Goal: Navigation & Orientation: Find specific page/section

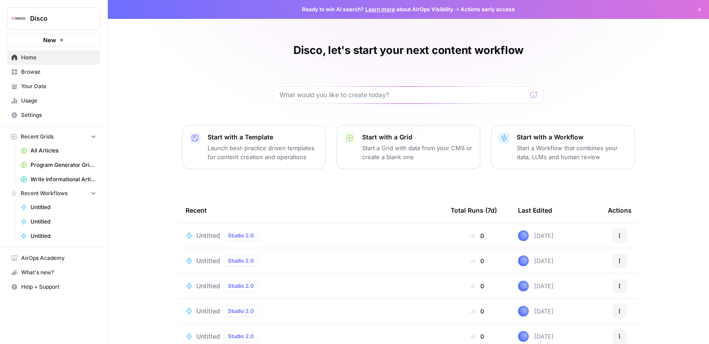
click at [56, 69] on span "Browse" at bounding box center [58, 72] width 75 height 8
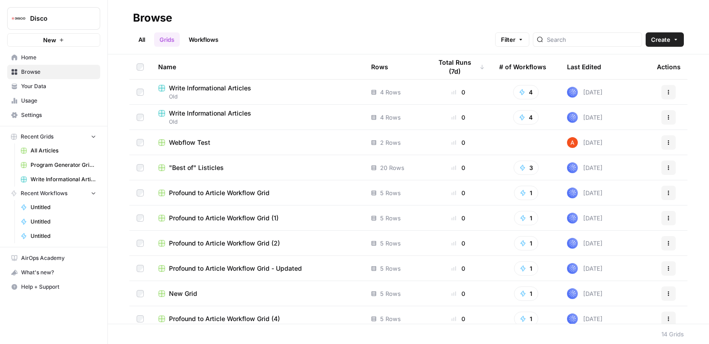
click at [53, 82] on span "Your Data" at bounding box center [58, 86] width 75 height 8
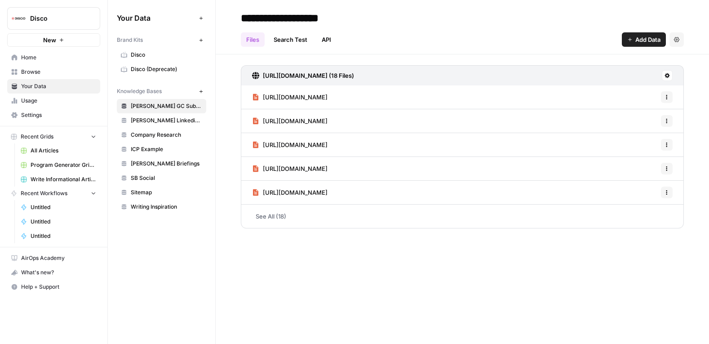
click at [52, 96] on link "Usage" at bounding box center [53, 100] width 93 height 14
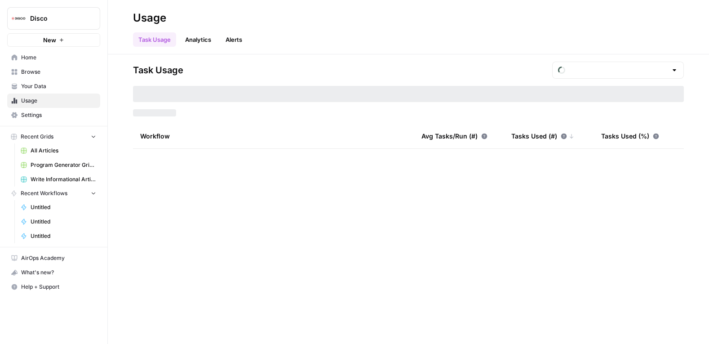
type input "August Tasks"
